Goal: Task Accomplishment & Management: Use online tool/utility

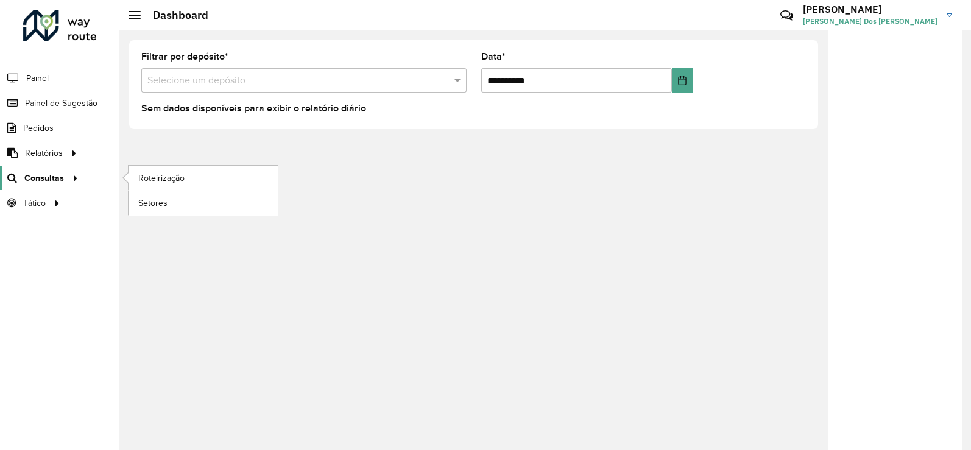
click at [65, 180] on div at bounding box center [73, 178] width 18 height 13
click at [145, 173] on span "Roteirização" at bounding box center [162, 178] width 49 height 13
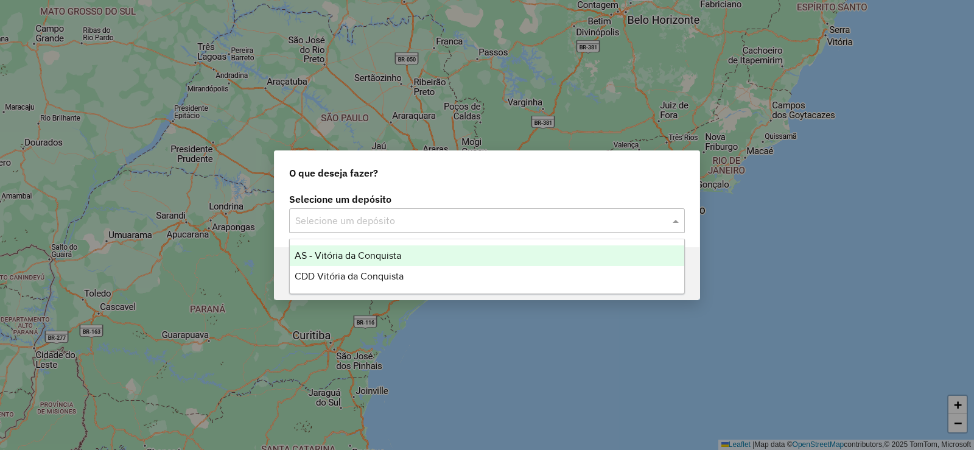
click at [470, 220] on input "text" at bounding box center [474, 221] width 359 height 15
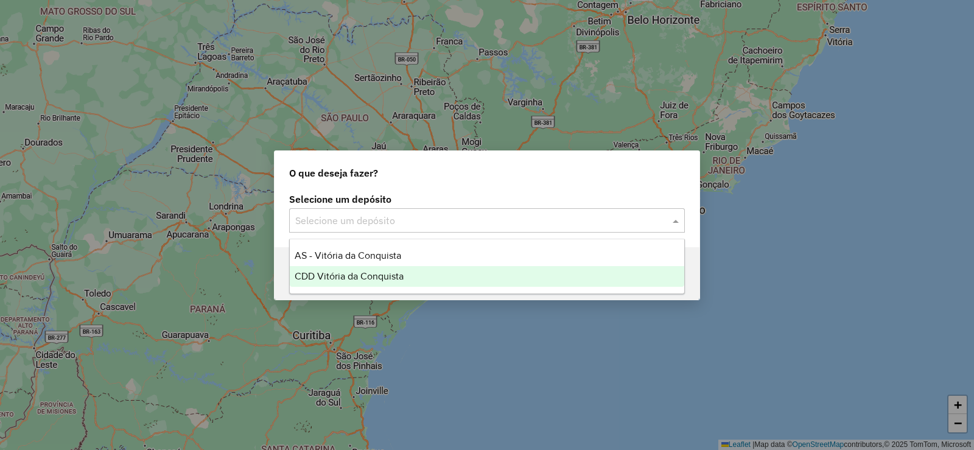
click at [436, 273] on div "CDD Vitória da Conquista" at bounding box center [487, 276] width 395 height 21
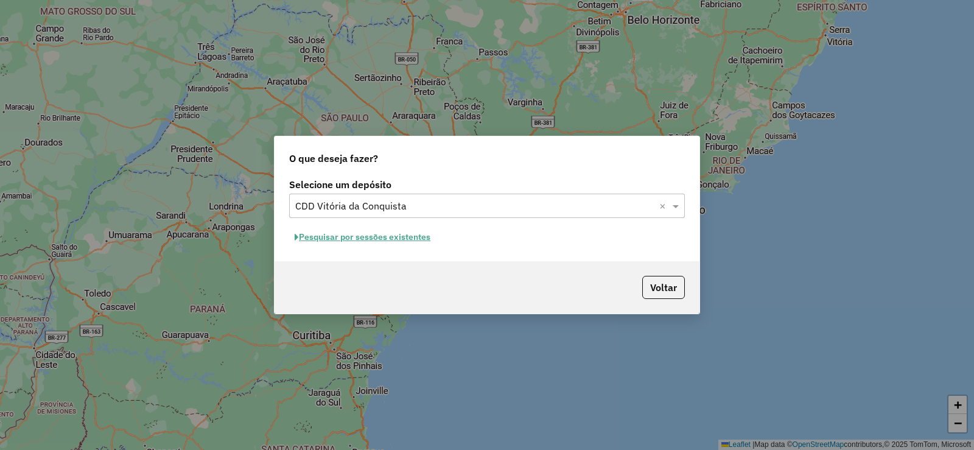
click at [381, 237] on button "Pesquisar por sessões existentes" at bounding box center [362, 237] width 147 height 19
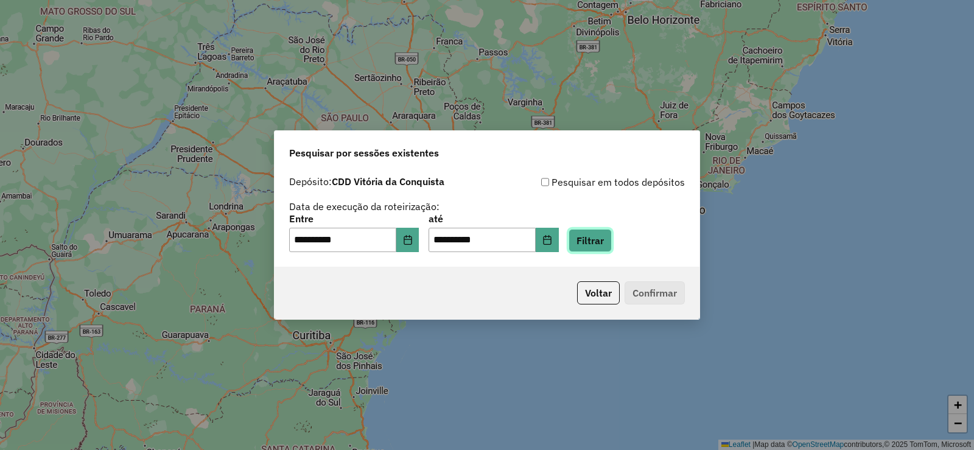
click at [612, 239] on button "Filtrar" at bounding box center [590, 240] width 43 height 23
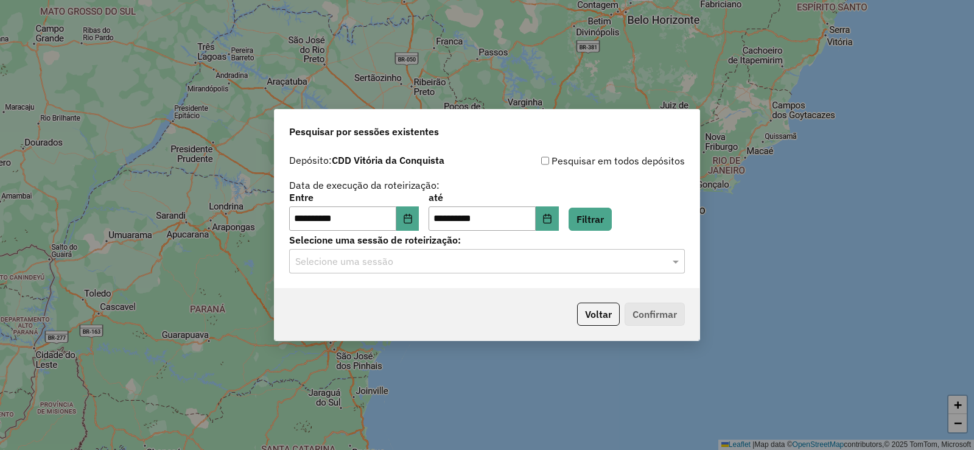
click at [630, 266] on input "text" at bounding box center [474, 262] width 359 height 15
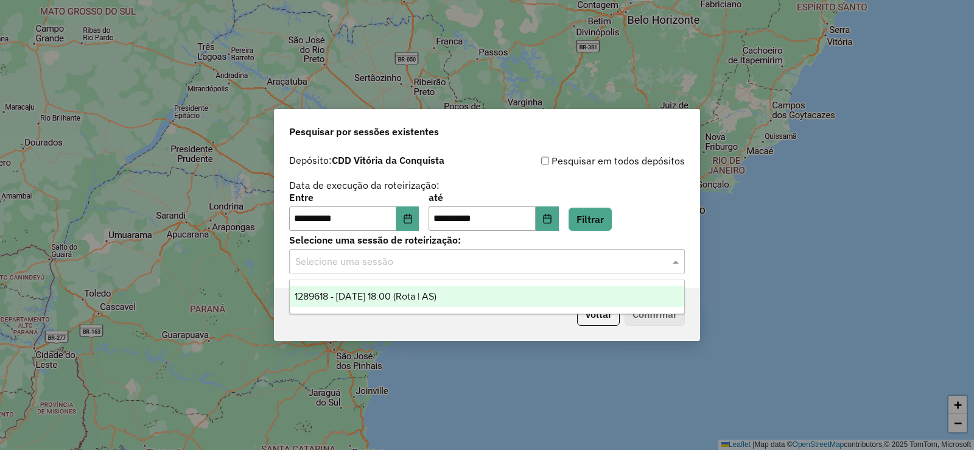
click at [437, 294] on span "1289618 - 07/10/2025 18:00 (Rota | AS)" at bounding box center [366, 296] width 142 height 10
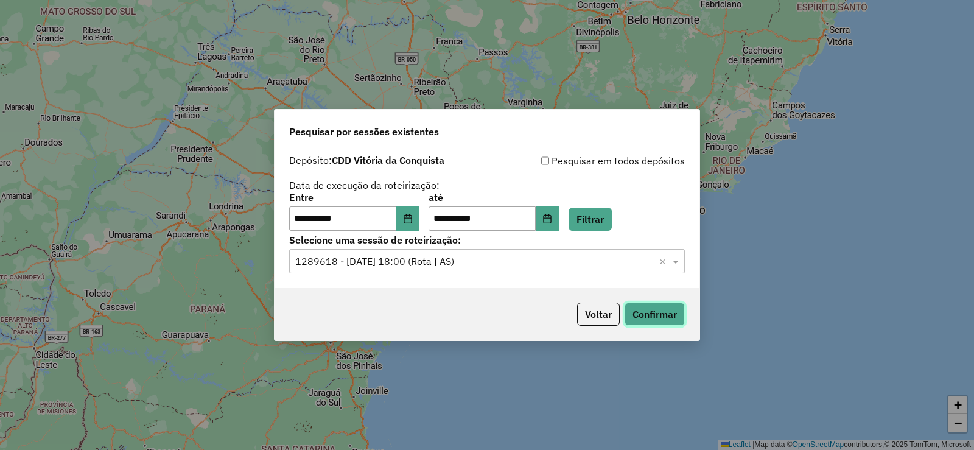
click at [643, 312] on button "Confirmar" at bounding box center [655, 314] width 60 height 23
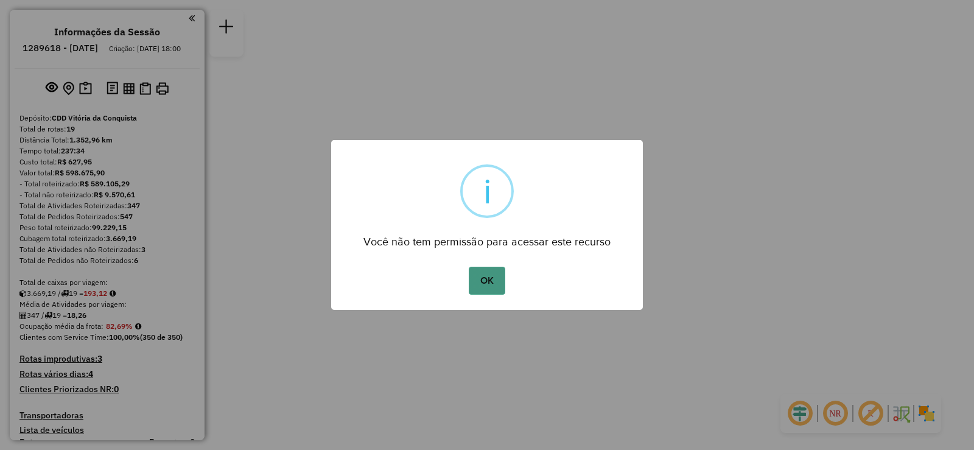
click at [475, 277] on button "OK" at bounding box center [487, 281] width 36 height 28
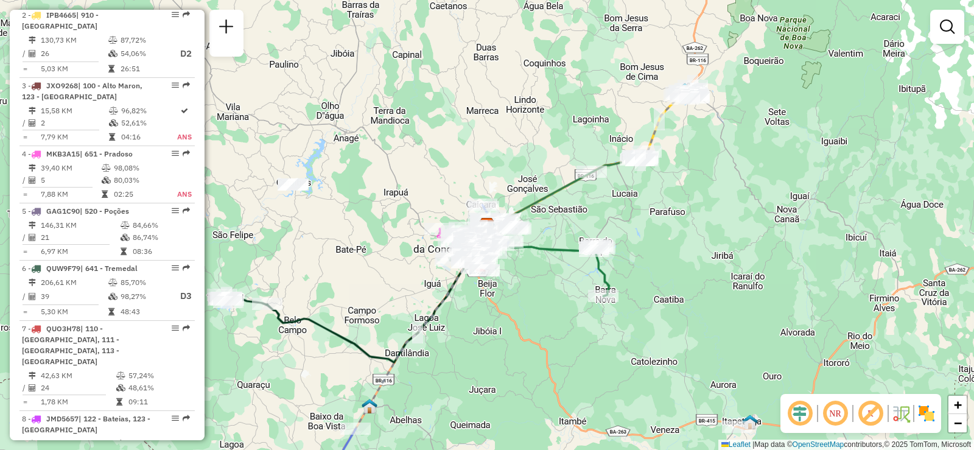
scroll to position [609, 0]
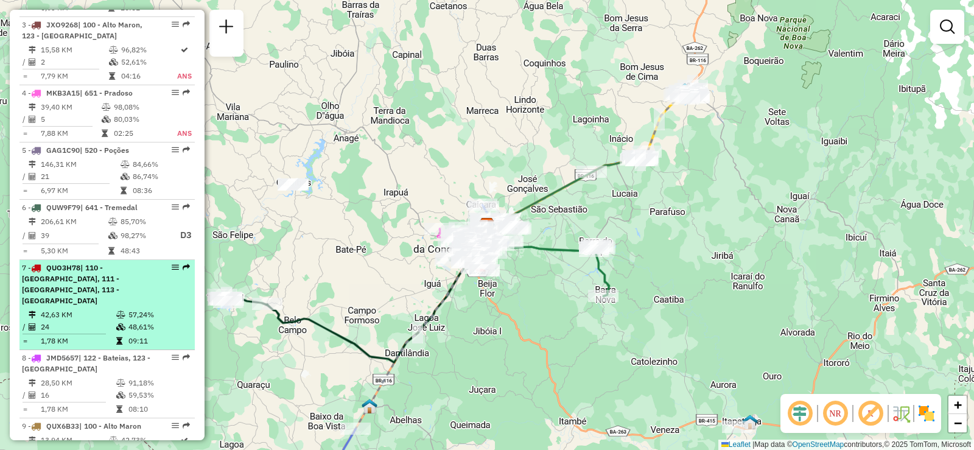
drag, startPoint x: 167, startPoint y: 279, endPoint x: 163, endPoint y: 286, distance: 8.8
click at [163, 286] on div "7 - QUO3H78 | 110 - [GEOGRAPHIC_DATA], 111 - [GEOGRAPHIC_DATA], 113 - [GEOGRAPH…" at bounding box center [107, 285] width 171 height 44
select select "**********"
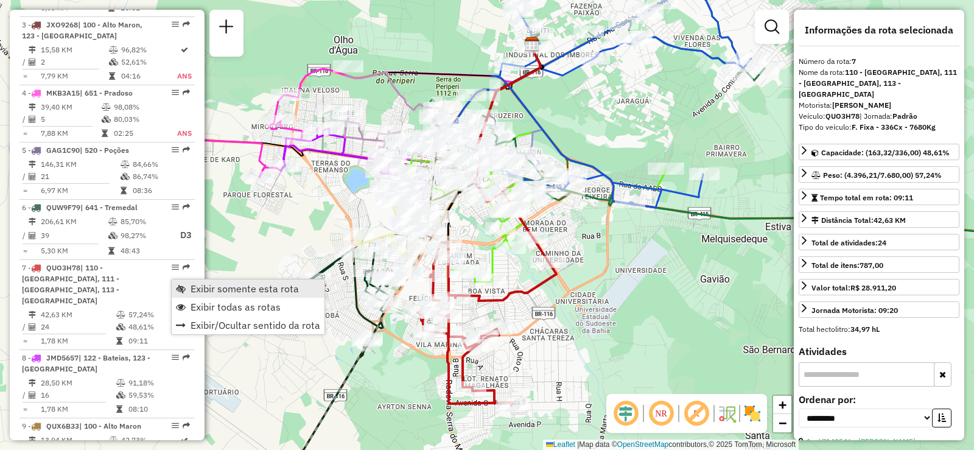
click at [211, 286] on span "Exibir somente esta rota" at bounding box center [245, 289] width 108 height 10
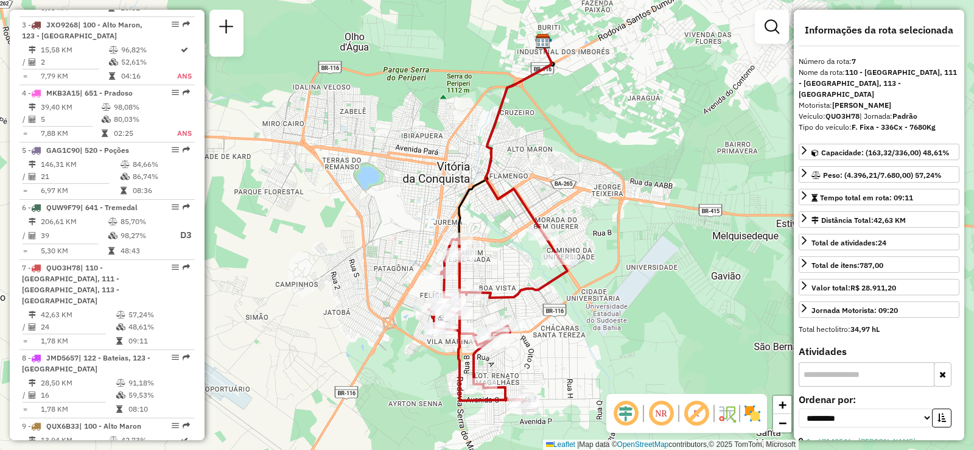
drag, startPoint x: 369, startPoint y: 275, endPoint x: 382, endPoint y: 269, distance: 14.2
click at [382, 269] on div "Janela de atendimento Grade de atendimento Capacidade Transportadoras Veículos …" at bounding box center [487, 225] width 974 height 450
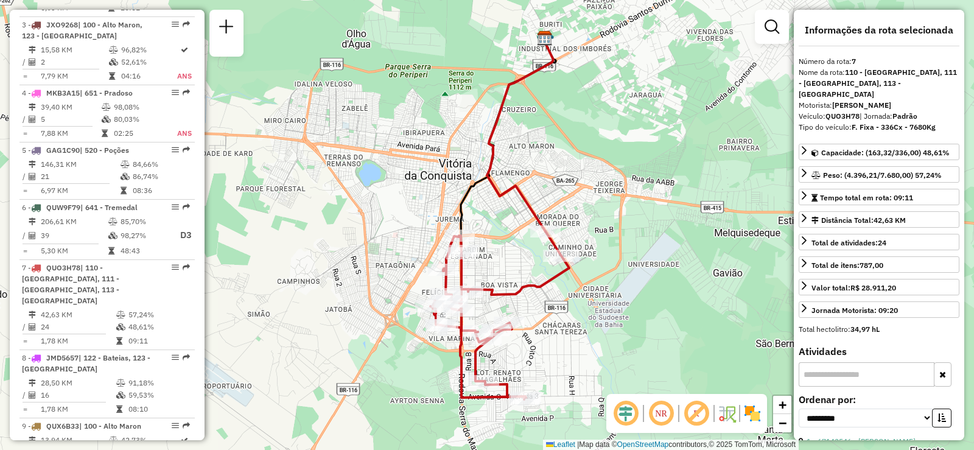
click at [866, 362] on input "text" at bounding box center [867, 374] width 136 height 24
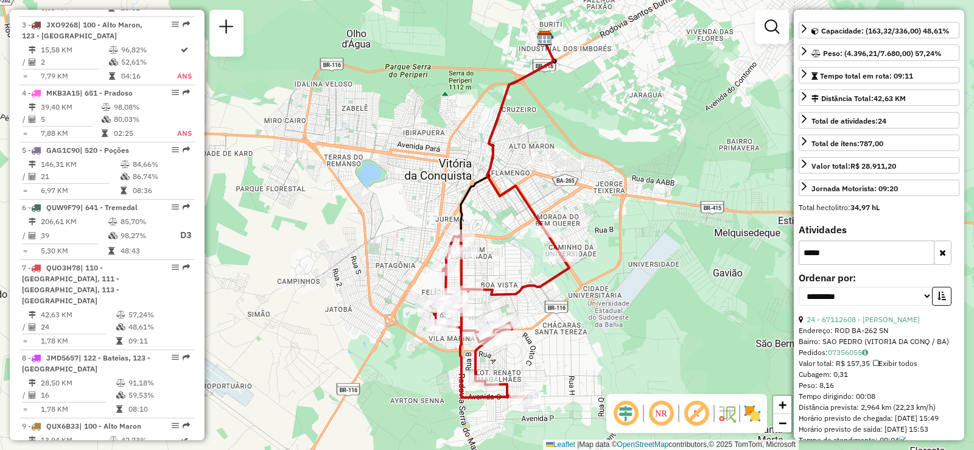
type input "*****"
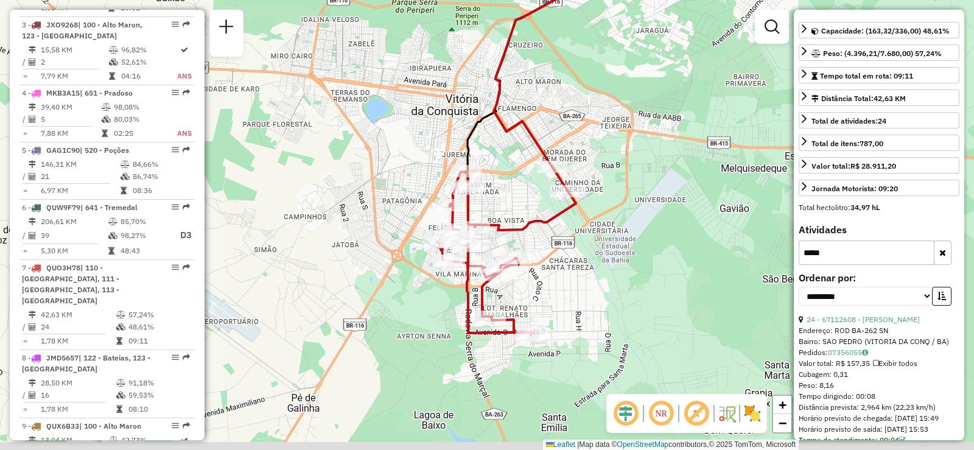
drag, startPoint x: 704, startPoint y: 329, endPoint x: 714, endPoint y: 252, distance: 78.0
click at [717, 253] on div "Janela de atendimento Grade de atendimento Capacidade Transportadoras Veículos …" at bounding box center [487, 225] width 974 height 450
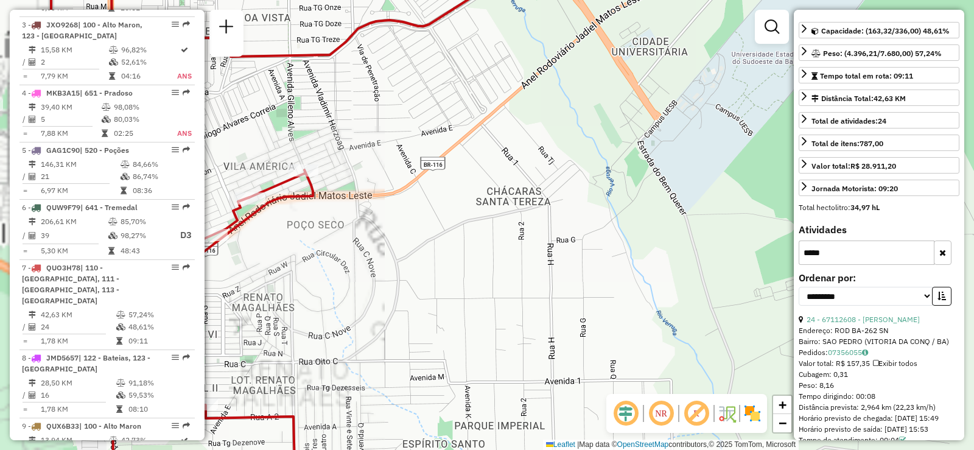
drag, startPoint x: 475, startPoint y: 248, endPoint x: 643, endPoint y: 265, distance: 169.0
click at [638, 265] on div "Janela de atendimento Grade de atendimento Capacidade Transportadoras Veículos …" at bounding box center [487, 225] width 974 height 450
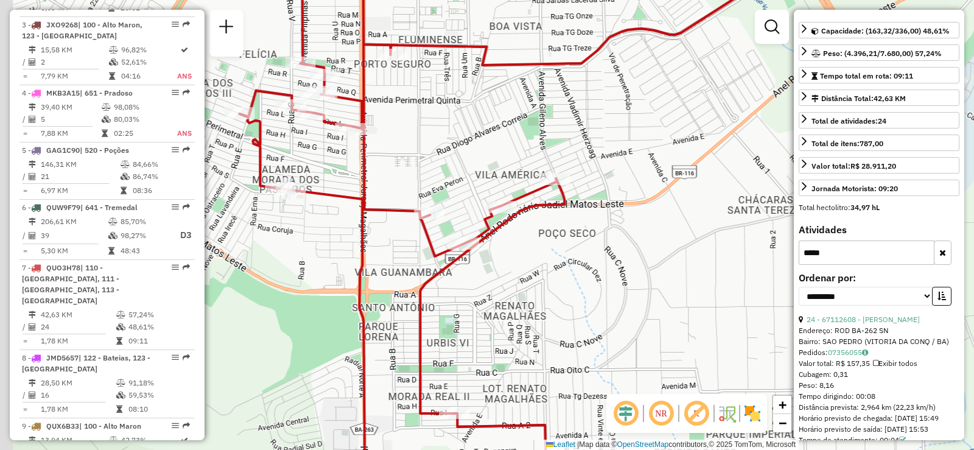
drag, startPoint x: 503, startPoint y: 250, endPoint x: 524, endPoint y: 246, distance: 21.0
click at [524, 246] on div "Janela de atendimento Grade de atendimento Capacidade Transportadoras Veículos …" at bounding box center [487, 225] width 974 height 450
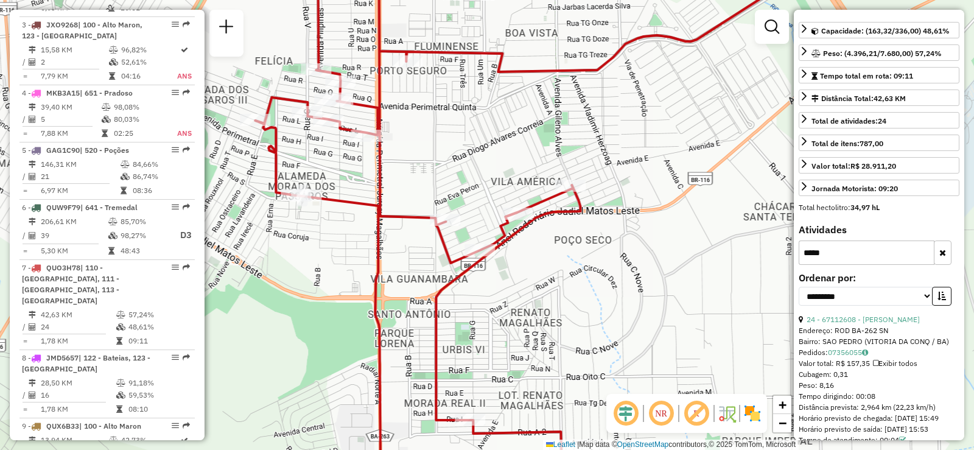
drag, startPoint x: 354, startPoint y: 238, endPoint x: 381, endPoint y: 267, distance: 39.2
click at [381, 267] on div "Janela de atendimento Grade de atendimento Capacidade Transportadoras Veículos …" at bounding box center [487, 225] width 974 height 450
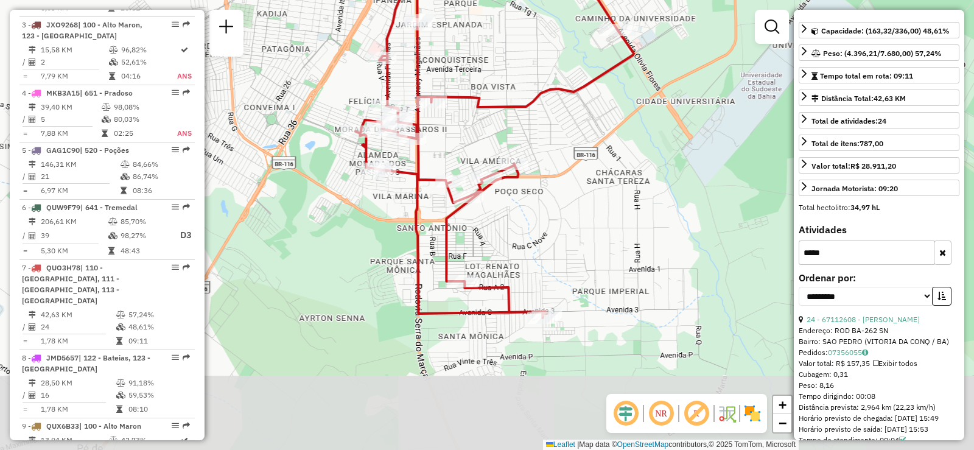
drag, startPoint x: 512, startPoint y: 319, endPoint x: 552, endPoint y: 234, distance: 92.9
click at [552, 234] on div "Janela de atendimento Grade de atendimento Capacidade Transportadoras Veículos …" at bounding box center [487, 225] width 974 height 450
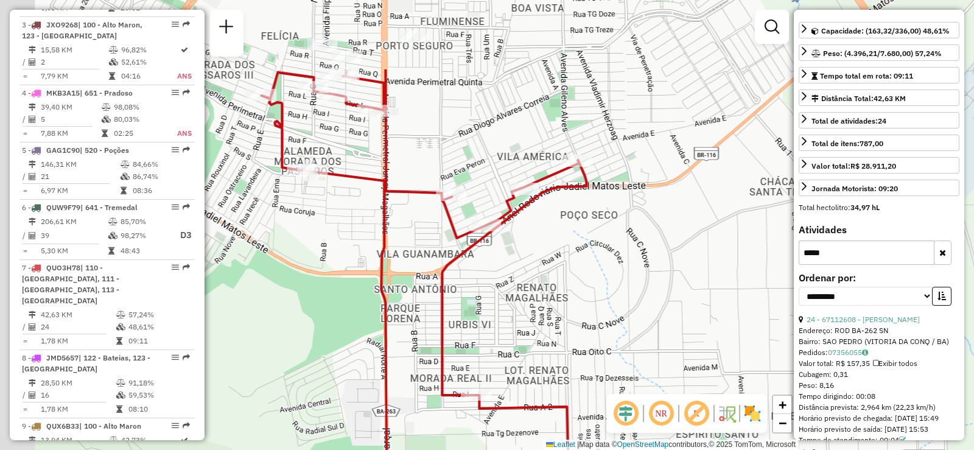
drag, startPoint x: 490, startPoint y: 217, endPoint x: 587, endPoint y: 333, distance: 150.0
click at [587, 333] on div "Janela de atendimento Grade de atendimento Capacidade Transportadoras Veículos …" at bounding box center [487, 225] width 974 height 450
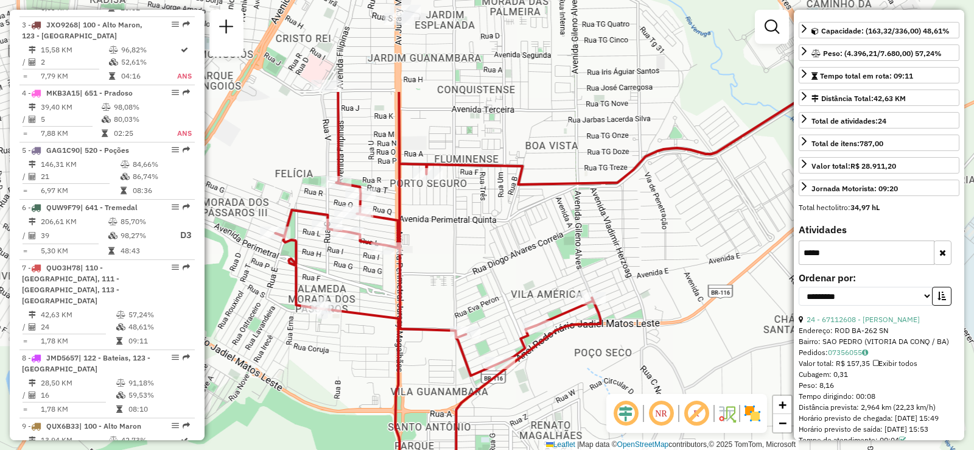
drag, startPoint x: 472, startPoint y: 122, endPoint x: 485, endPoint y: 259, distance: 137.7
click at [485, 259] on div "Janela de atendimento Grade de atendimento Capacidade Transportadoras Veículos …" at bounding box center [487, 225] width 974 height 450
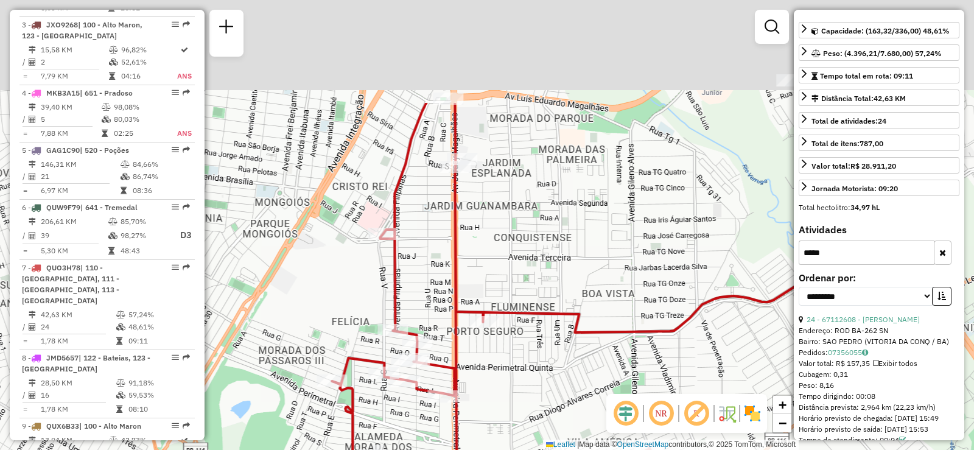
drag, startPoint x: 432, startPoint y: 71, endPoint x: 488, endPoint y: 219, distance: 158.5
click at [488, 219] on div "Janela de atendimento Grade de atendimento Capacidade Transportadoras Veículos …" at bounding box center [487, 225] width 974 height 450
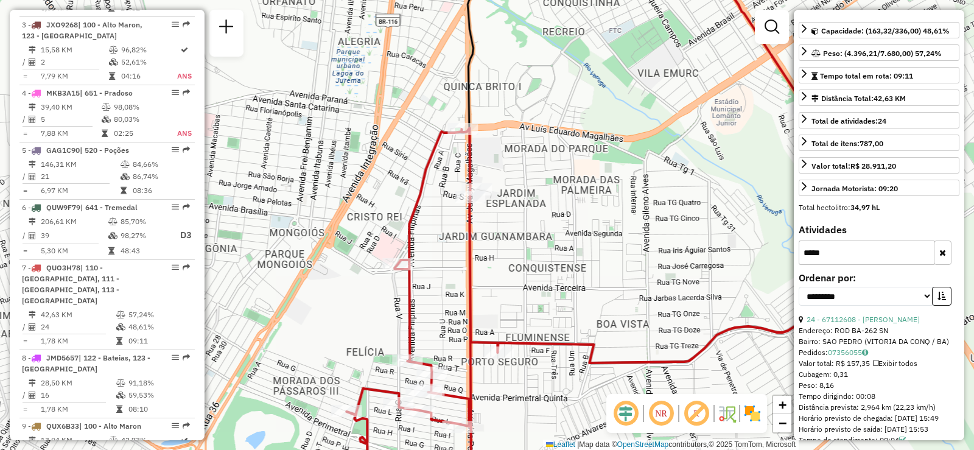
drag, startPoint x: 521, startPoint y: 158, endPoint x: 536, endPoint y: 189, distance: 34.3
click at [537, 189] on div "Janela de atendimento Grade de atendimento Capacidade Transportadoras Veículos …" at bounding box center [487, 225] width 974 height 450
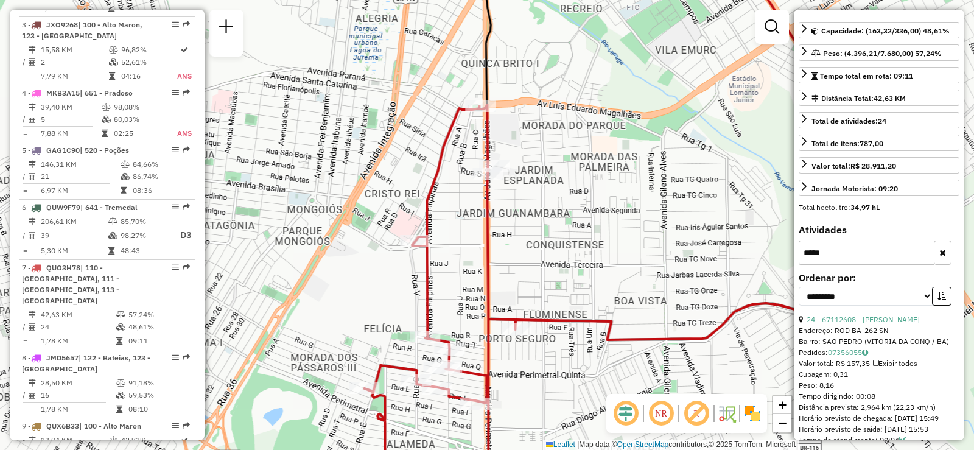
drag, startPoint x: 577, startPoint y: 274, endPoint x: 621, endPoint y: 211, distance: 76.9
click at [604, 227] on div "Janela de atendimento Grade de atendimento Capacidade Transportadoras Veículos …" at bounding box center [487, 225] width 974 height 450
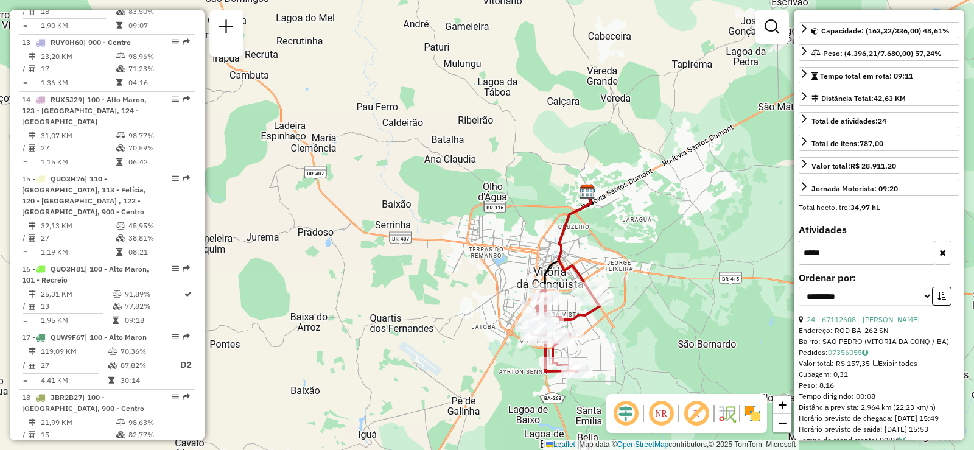
scroll to position [1462, 0]
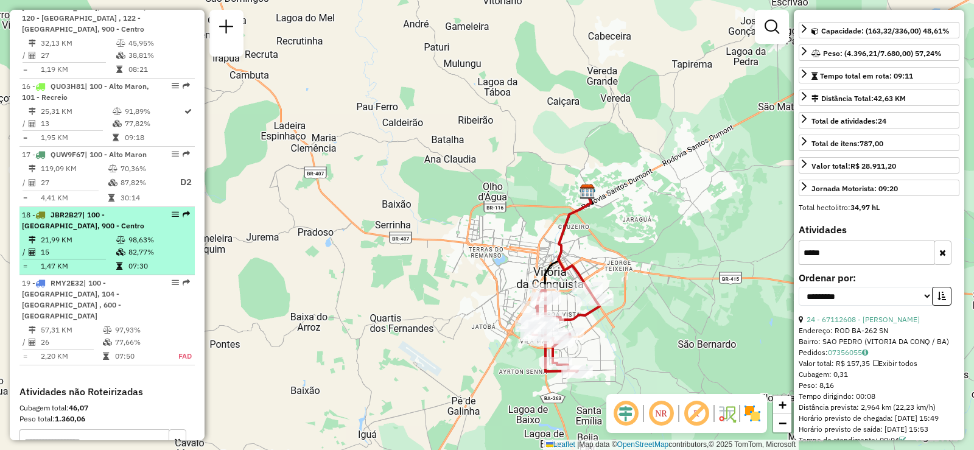
drag, startPoint x: 171, startPoint y: 187, endPoint x: 164, endPoint y: 199, distance: 13.4
click at [164, 210] on div "18 - JBR2B27 | 100 - [GEOGRAPHIC_DATA], 900 - Centro" at bounding box center [107, 221] width 171 height 22
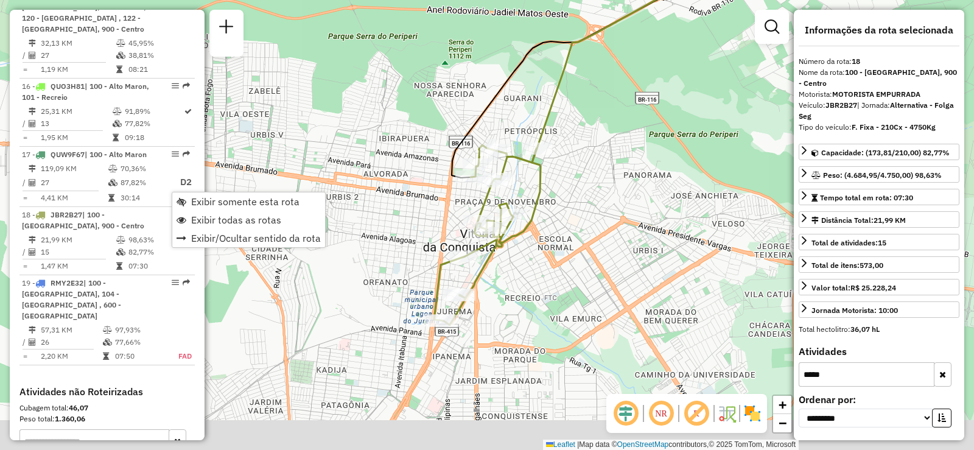
drag, startPoint x: 568, startPoint y: 362, endPoint x: 667, endPoint y: 256, distance: 145.2
click at [665, 258] on div "Janela de atendimento Grade de atendimento Capacidade Transportadoras Veículos …" at bounding box center [487, 225] width 974 height 450
